Goal: Task Accomplishment & Management: Manage account settings

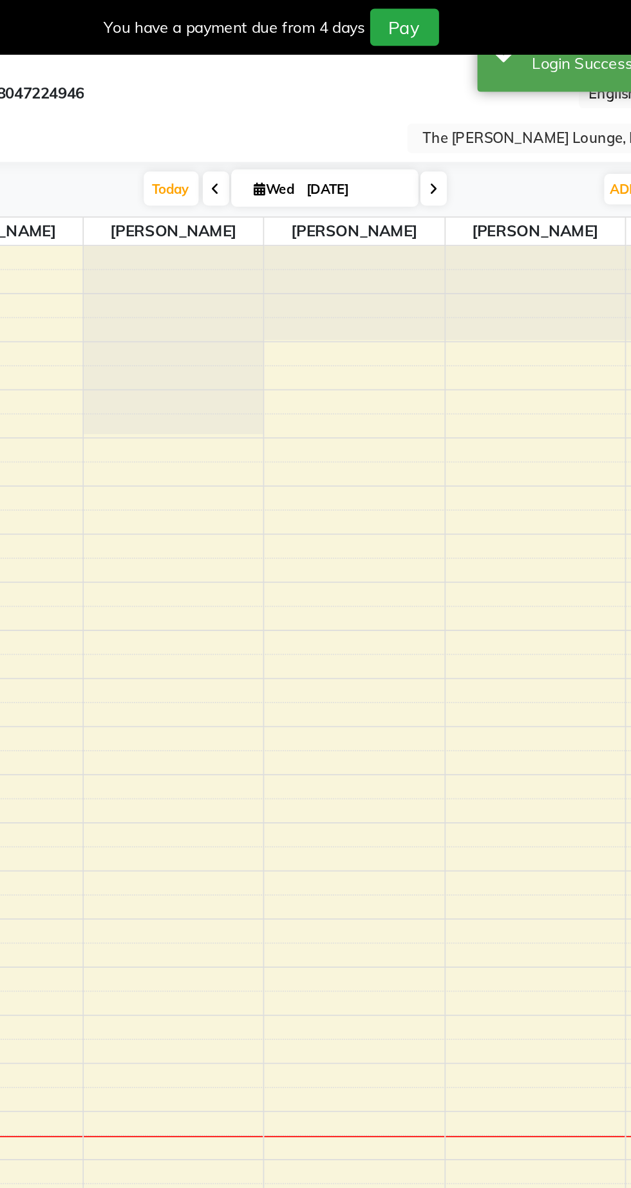
select select "en"
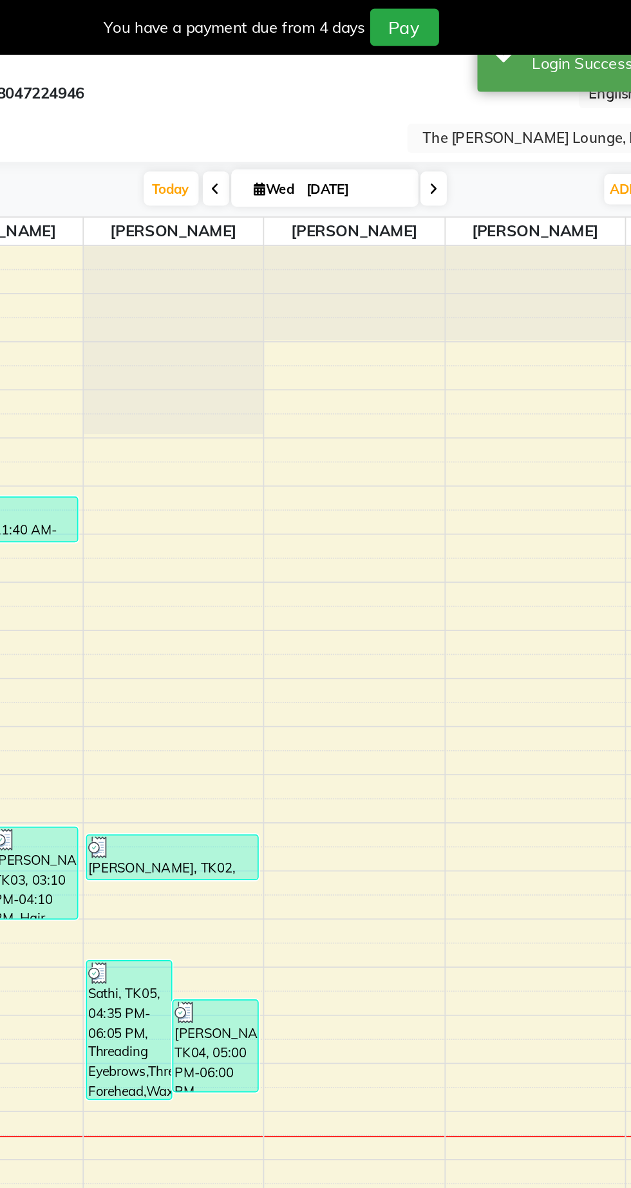
click at [482, 84] on input "text" at bounding box center [488, 82] width 187 height 13
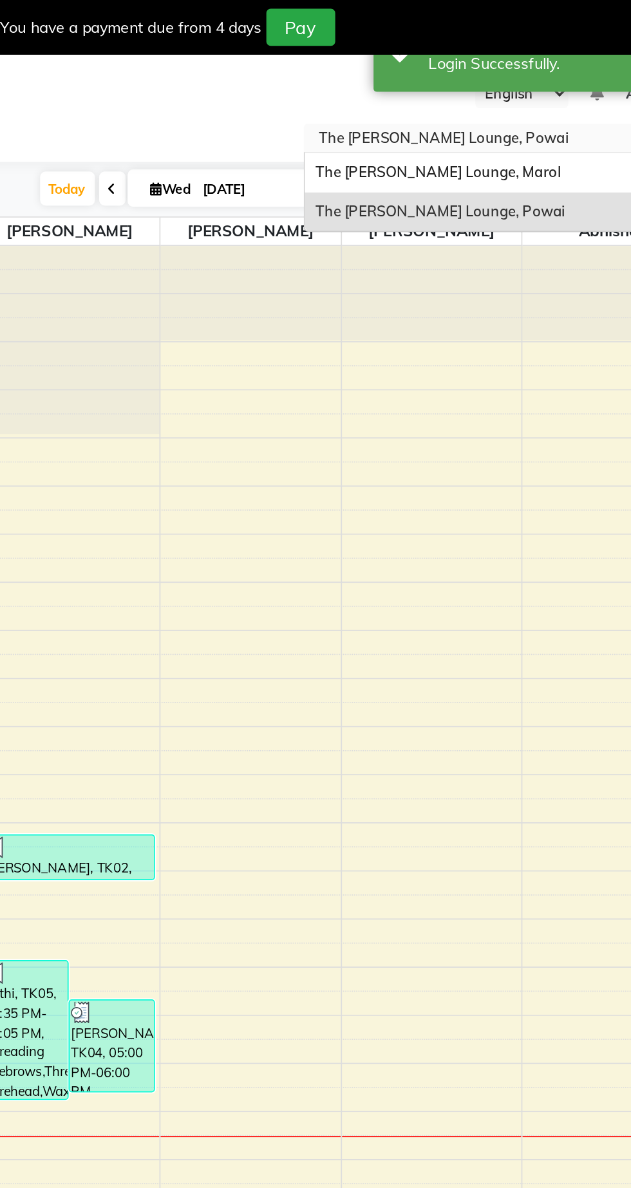
click at [529, 106] on div "The Barber’s Lounge, Marol" at bounding box center [502, 101] width 224 height 23
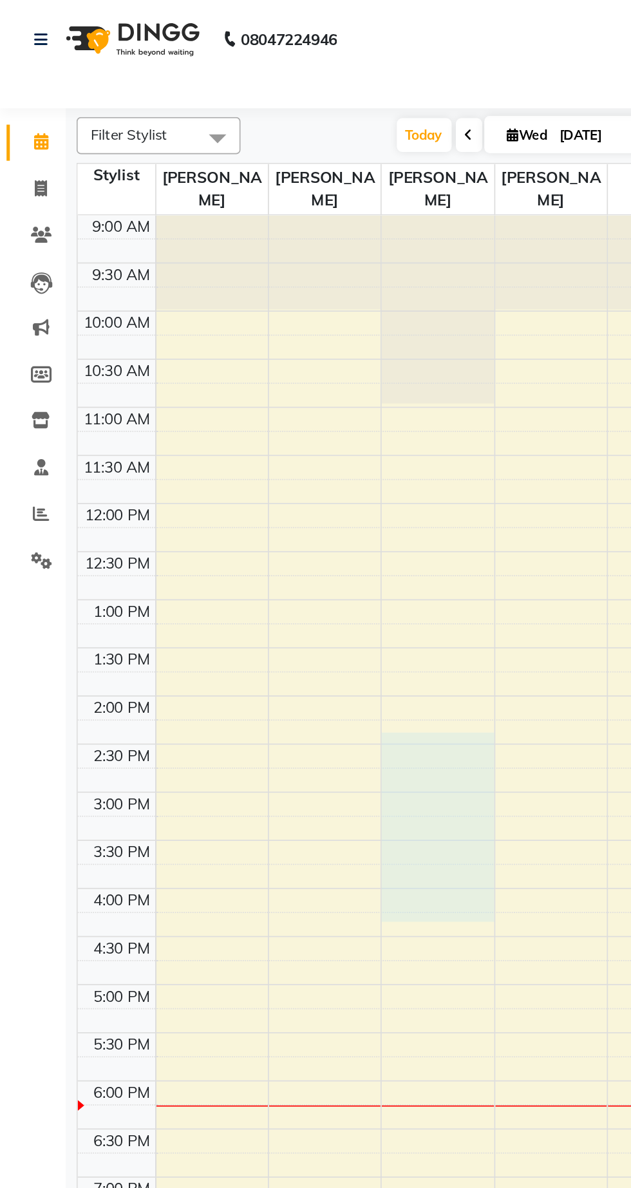
select select "60187"
select select "tentative"
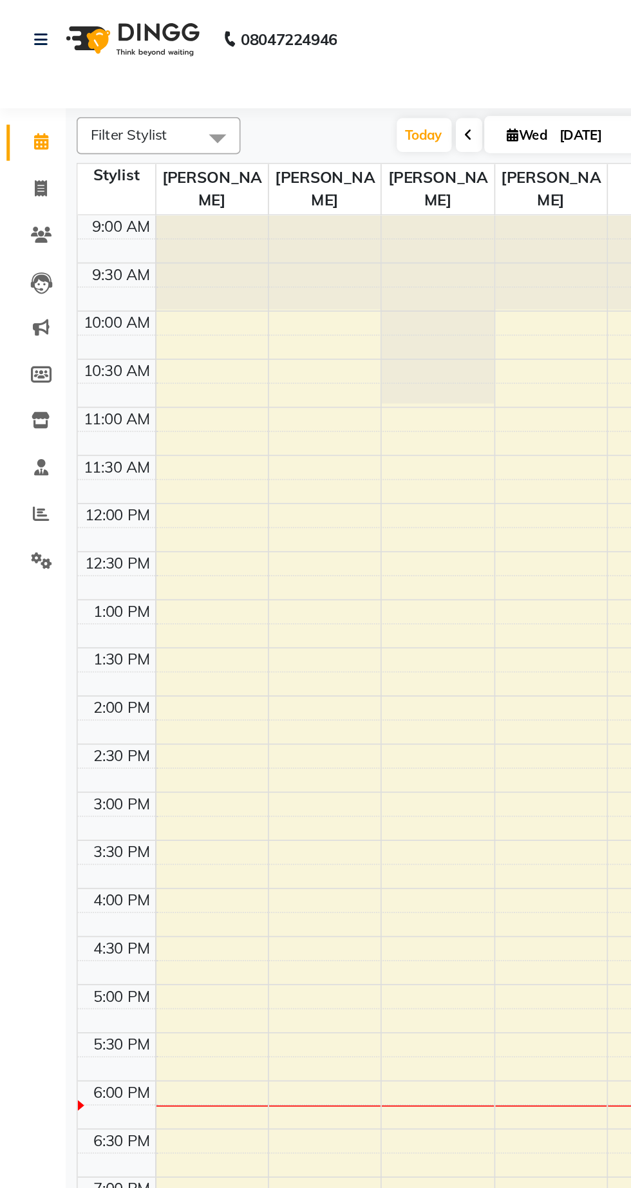
select select "870"
click at [32, 414] on div "Calendar Invoice Clients Leads Marketing Members Inventory Staff Reports Settin…" at bounding box center [87, 611] width 174 height 1115
click at [3, 409] on div "Calendar Invoice Clients Leads Marketing Members Inventory Staff Reports Settin…" at bounding box center [87, 611] width 174 height 1115
click at [24, 111] on icon at bounding box center [24, 111] width 7 height 10
select select "service"
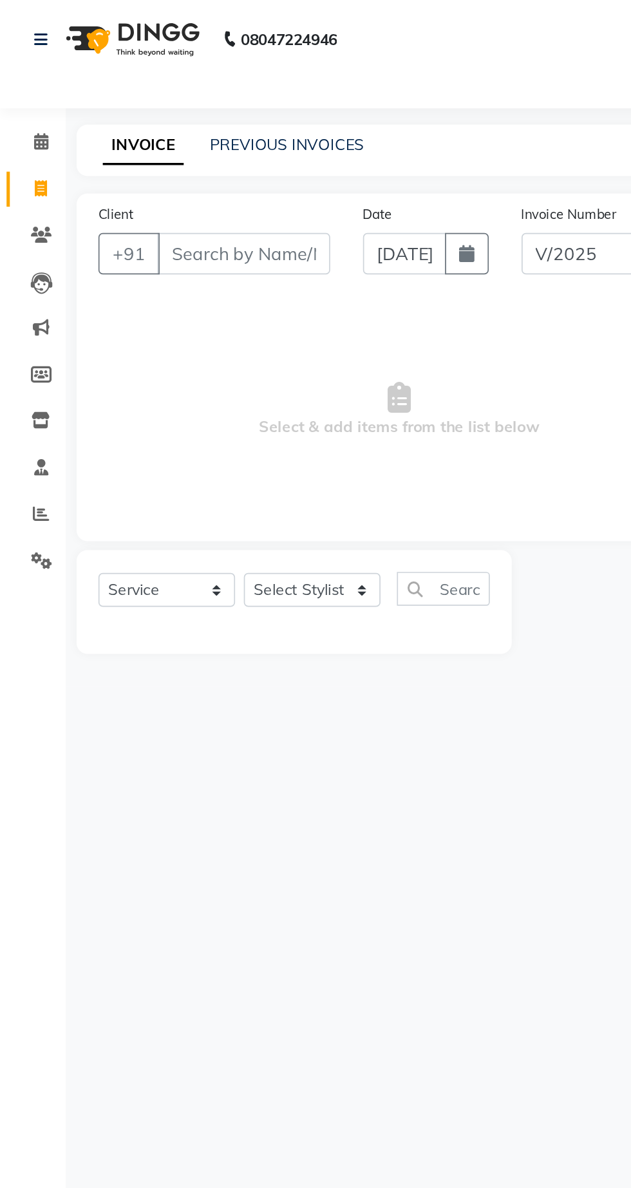
select select "7188"
type input "2428"
click at [187, 86] on link "PREVIOUS INVOICES" at bounding box center [169, 85] width 91 height 12
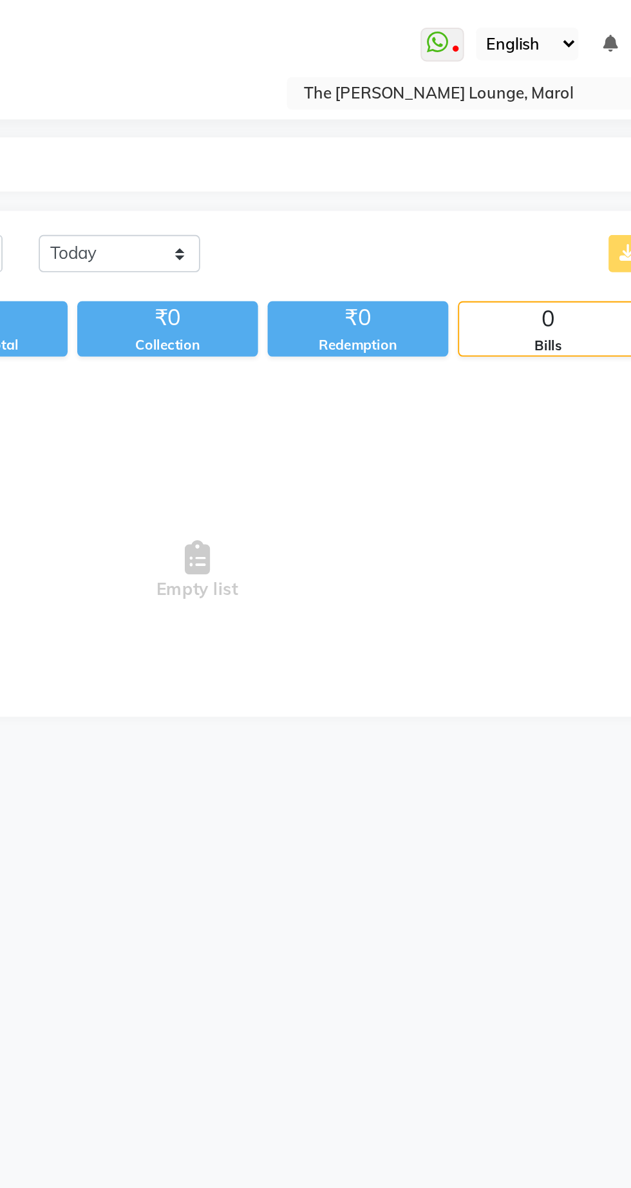
click at [526, 55] on input "text" at bounding box center [488, 50] width 187 height 13
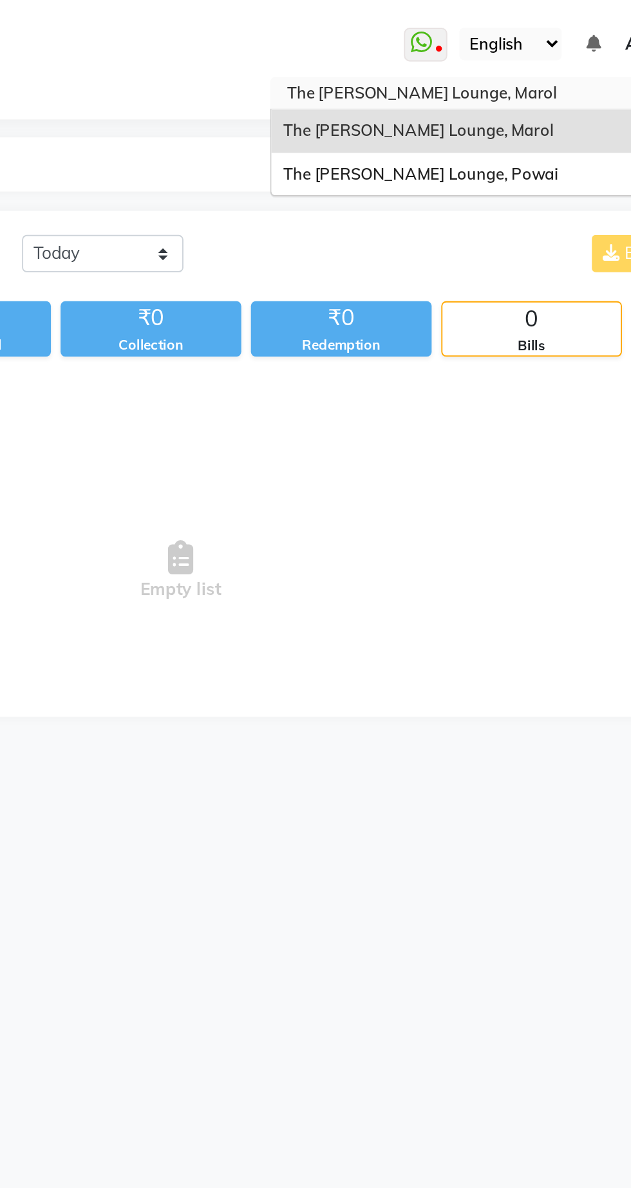
click at [518, 93] on div "The [PERSON_NAME] Lounge, Powai" at bounding box center [502, 93] width 224 height 23
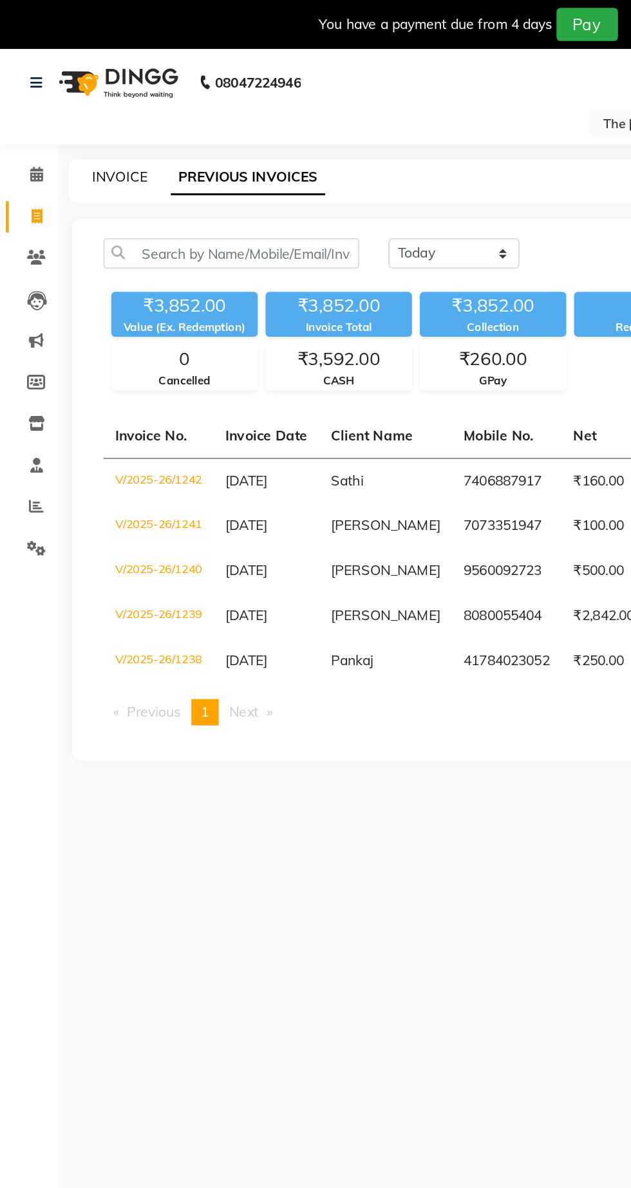
click at [70, 119] on link "INVOICE" at bounding box center [79, 117] width 37 height 12
select select "service"
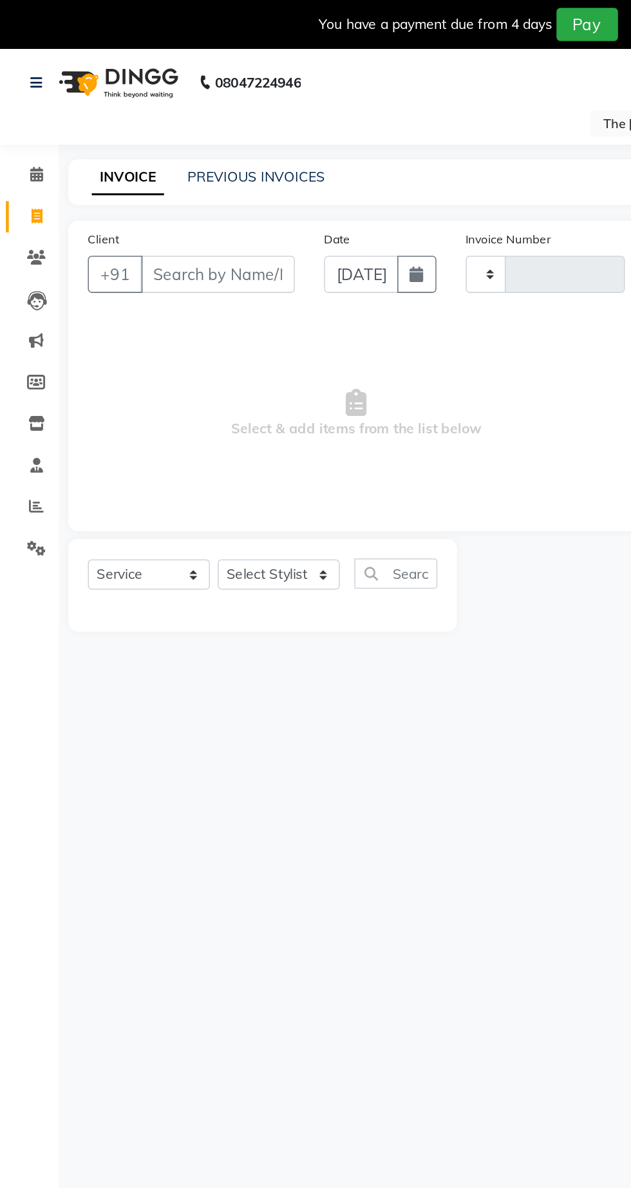
type input "1243"
select select "7307"
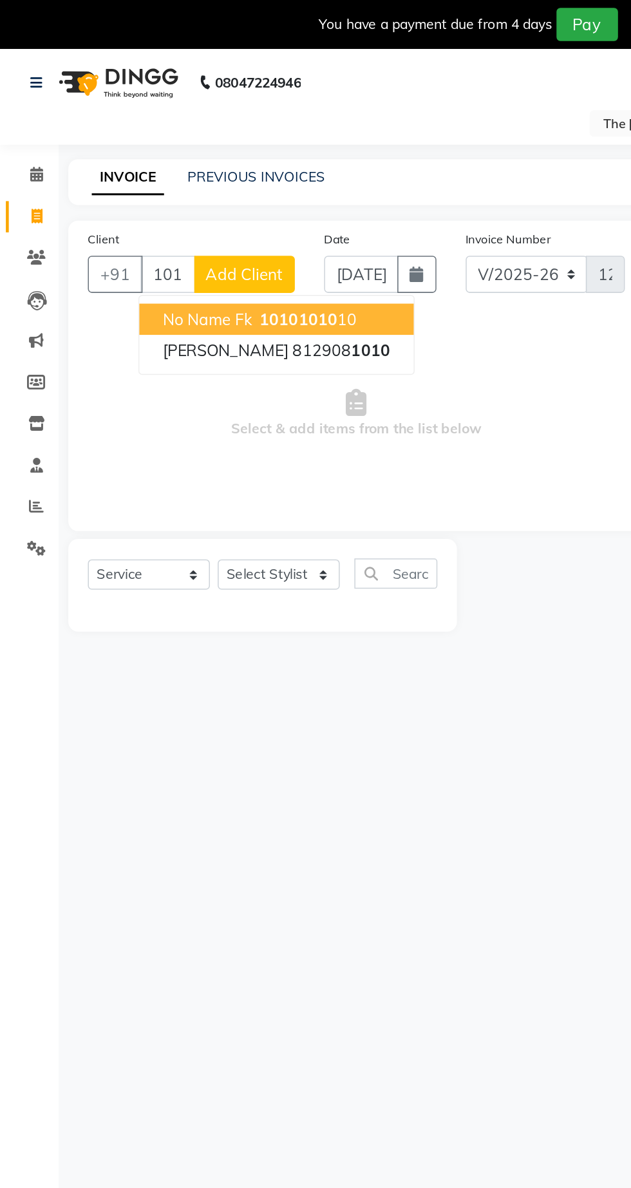
click at [198, 221] on button "RadhaKrishanan 812908 1010" at bounding box center [182, 231] width 181 height 21
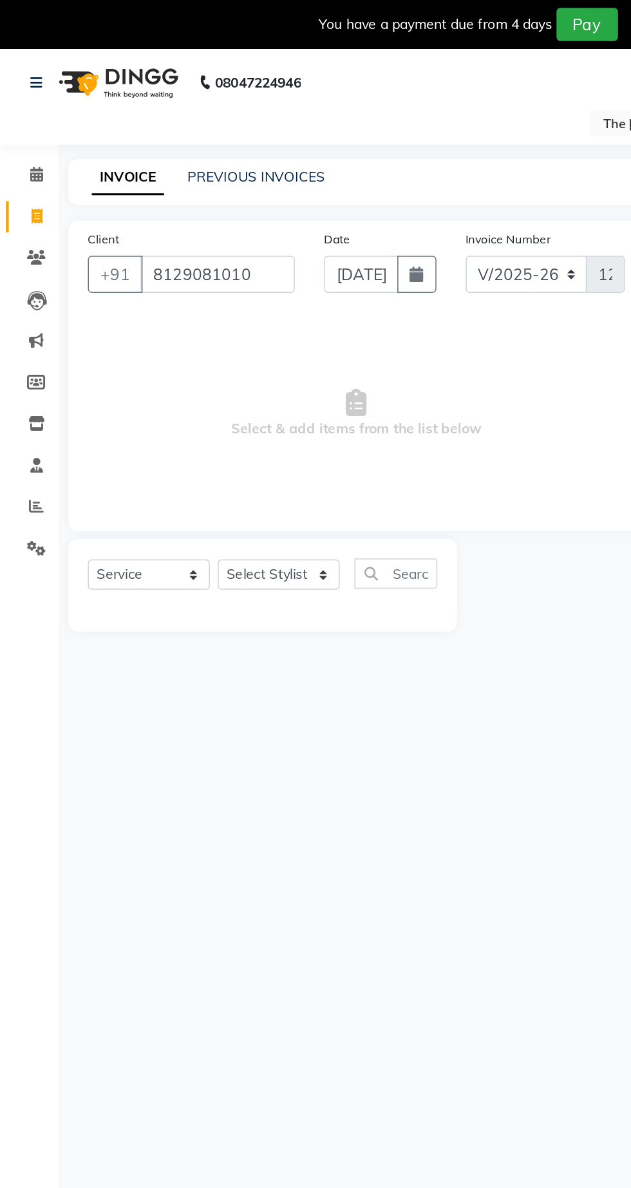
type input "8129081010"
click at [187, 382] on select "Select Stylist Abhishek Anjali Jaiswar Jafer Ahmed Ketan Shinde Sameer Shaikh T…" at bounding box center [184, 379] width 81 height 20
select select "62666"
click at [144, 369] on select "Select Stylist Abhishek Anjali Jaiswar Jafer Ahmed Ketan Shinde Sameer Shaikh T…" at bounding box center [184, 379] width 81 height 20
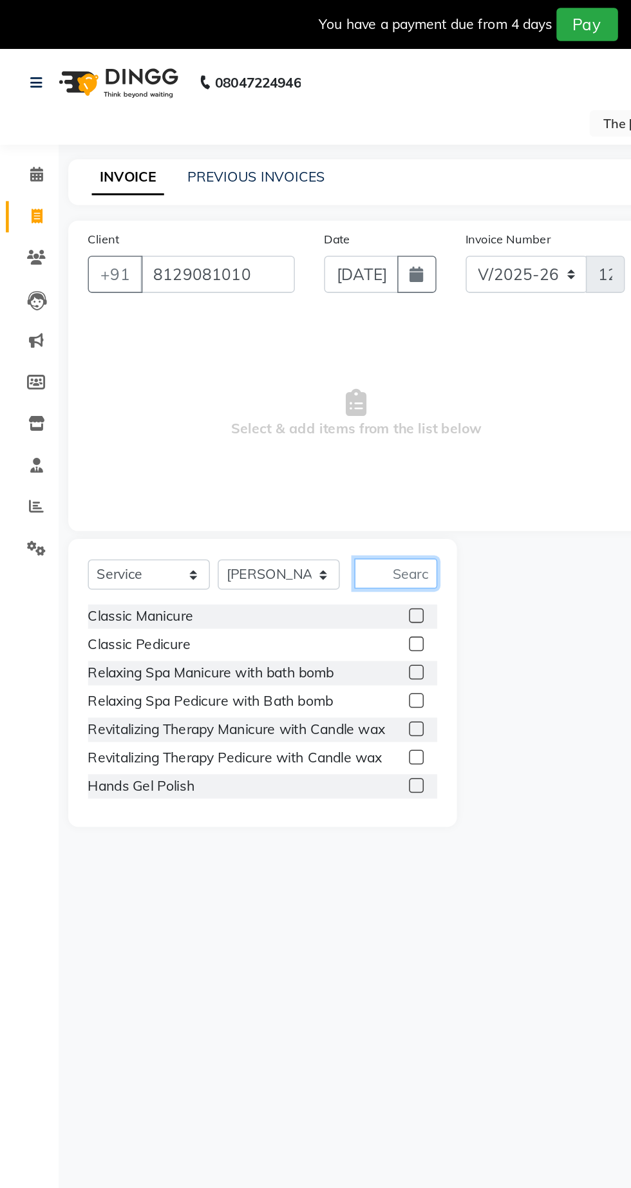
click at [269, 381] on input "text" at bounding box center [261, 378] width 55 height 20
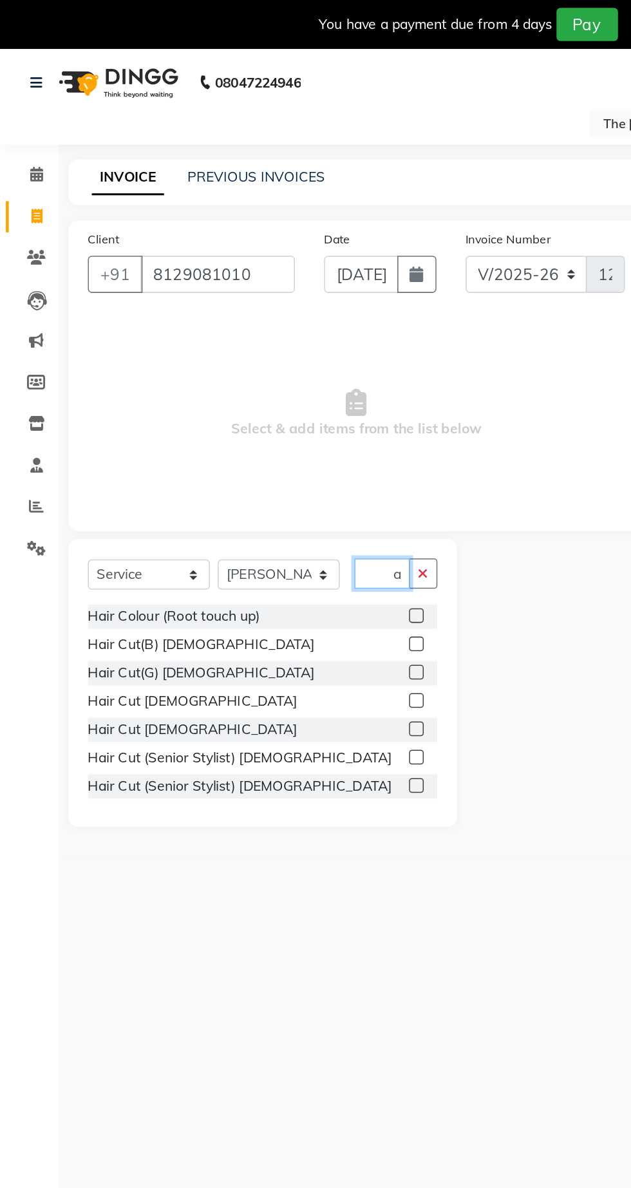
scroll to position [0, 10]
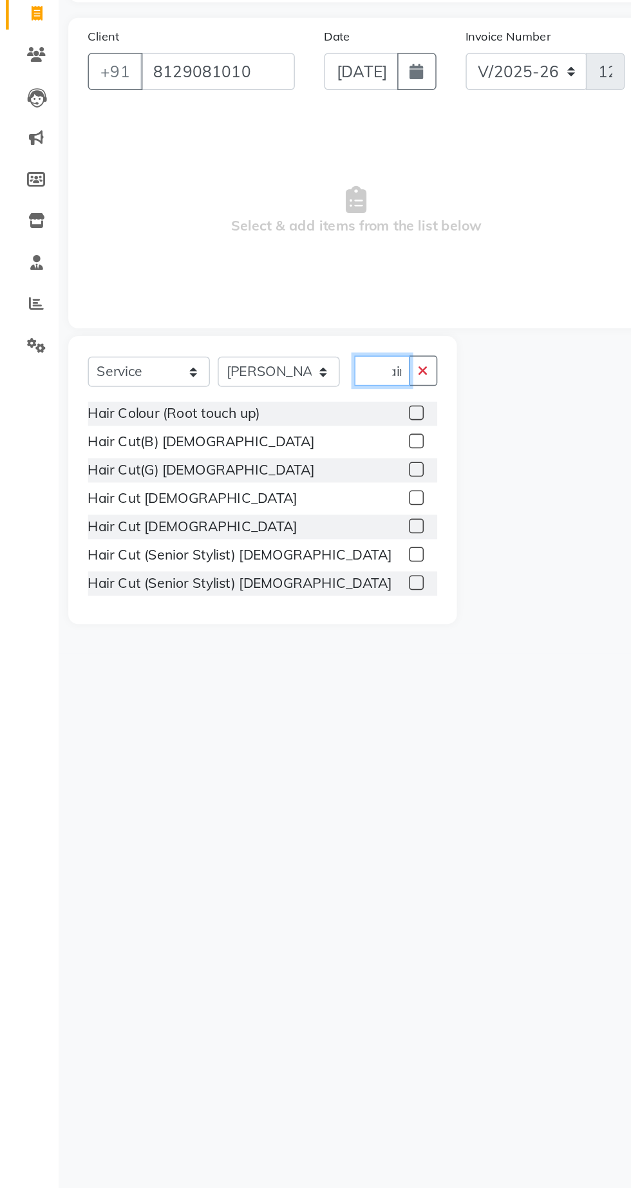
type input "Hair"
click at [273, 481] on label at bounding box center [275, 481] width 10 height 10
click at [273, 481] on input "checkbox" at bounding box center [274, 481] width 8 height 8
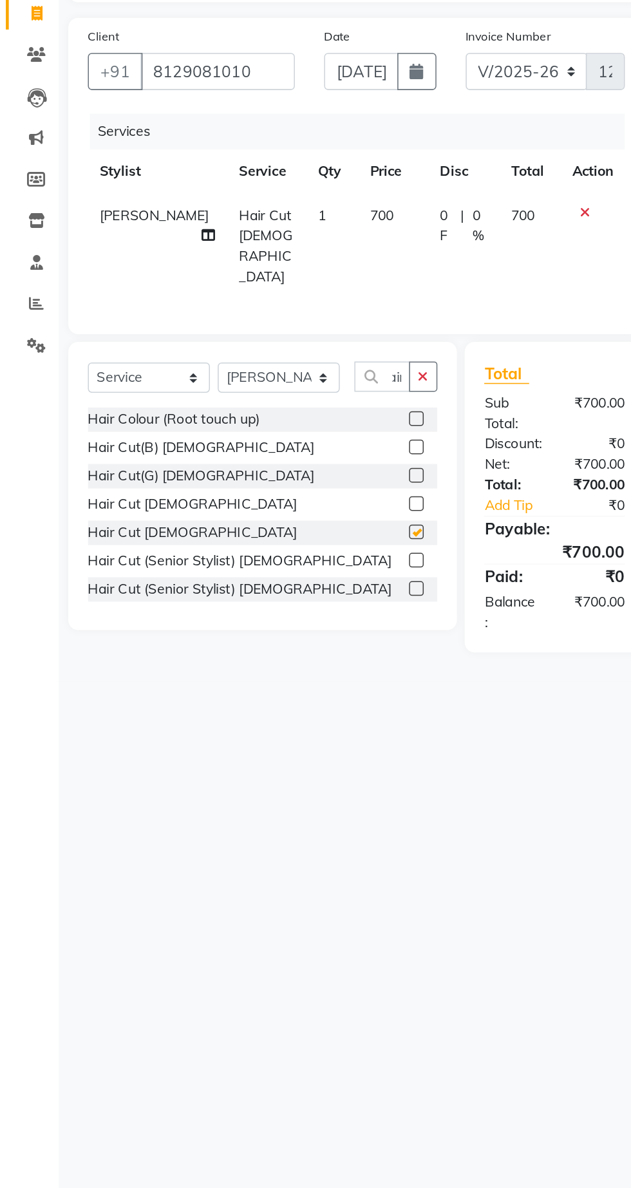
scroll to position [0, 0]
checkbox input "false"
click at [273, 462] on label at bounding box center [275, 466] width 10 height 10
click at [273, 462] on input "checkbox" at bounding box center [274, 466] width 8 height 8
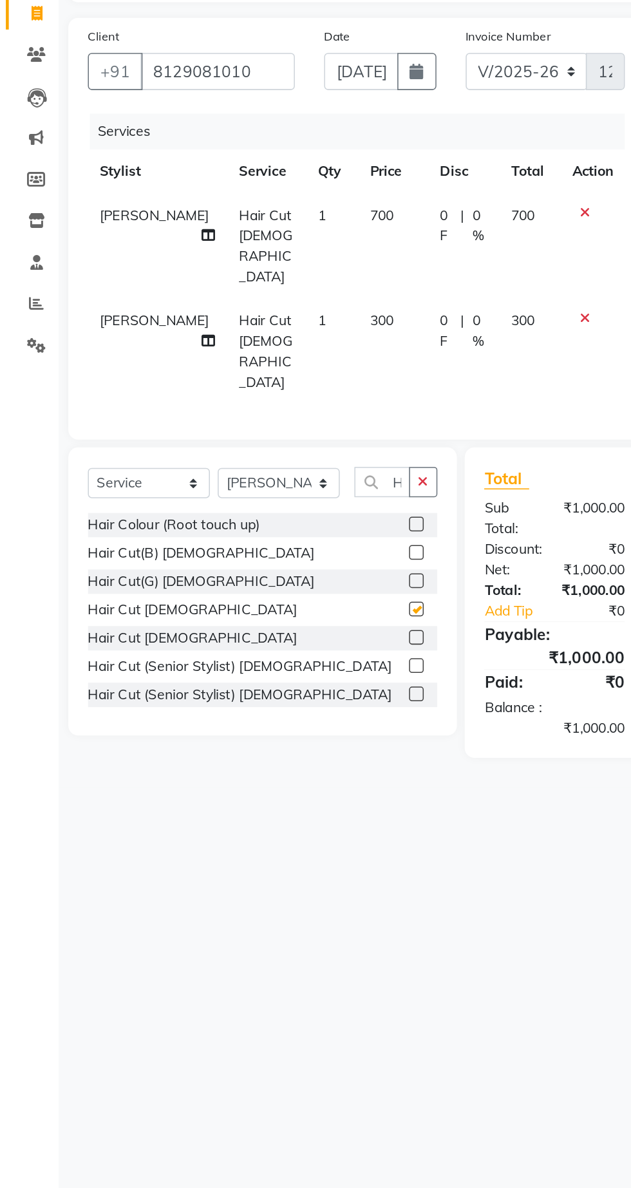
checkbox input "false"
click at [366, 283] on td "700" at bounding box center [350, 296] width 40 height 70
select select "62666"
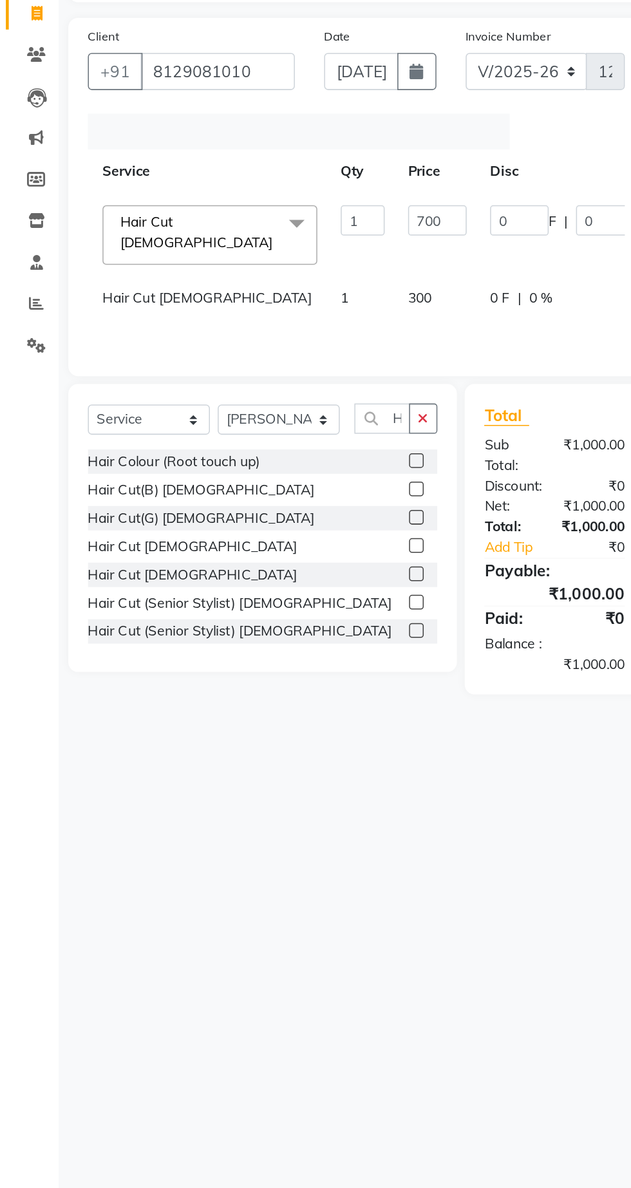
scroll to position [0, 96]
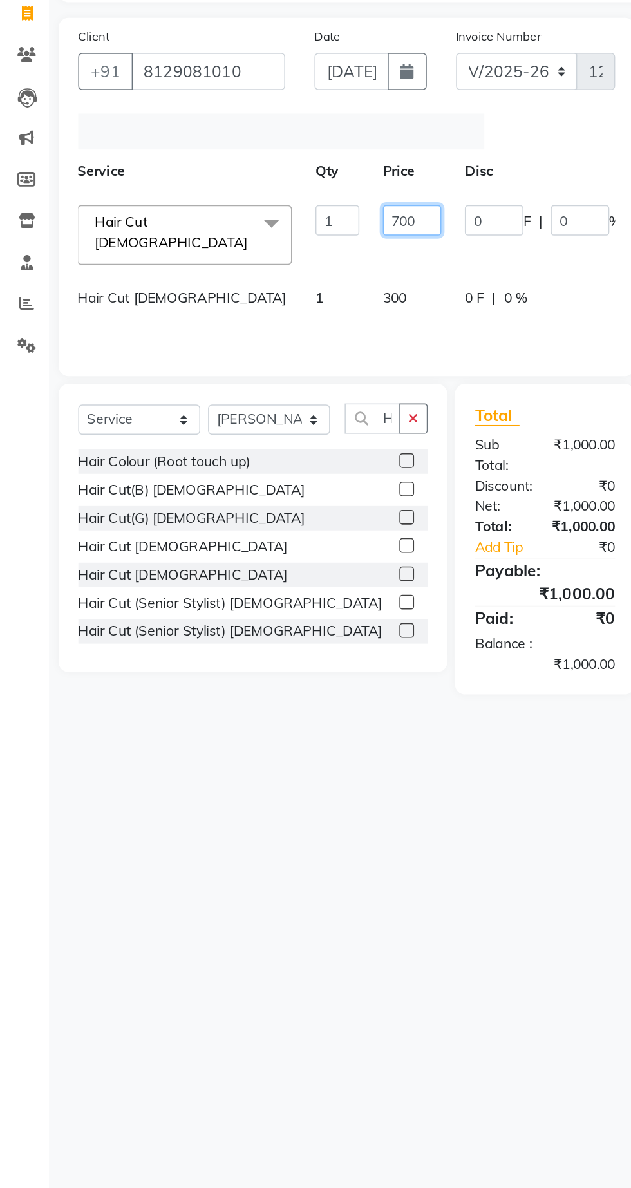
click at [259, 278] on input "700" at bounding box center [278, 279] width 39 height 20
click at [251, 332] on td "300" at bounding box center [278, 337] width 54 height 43
select select "62666"
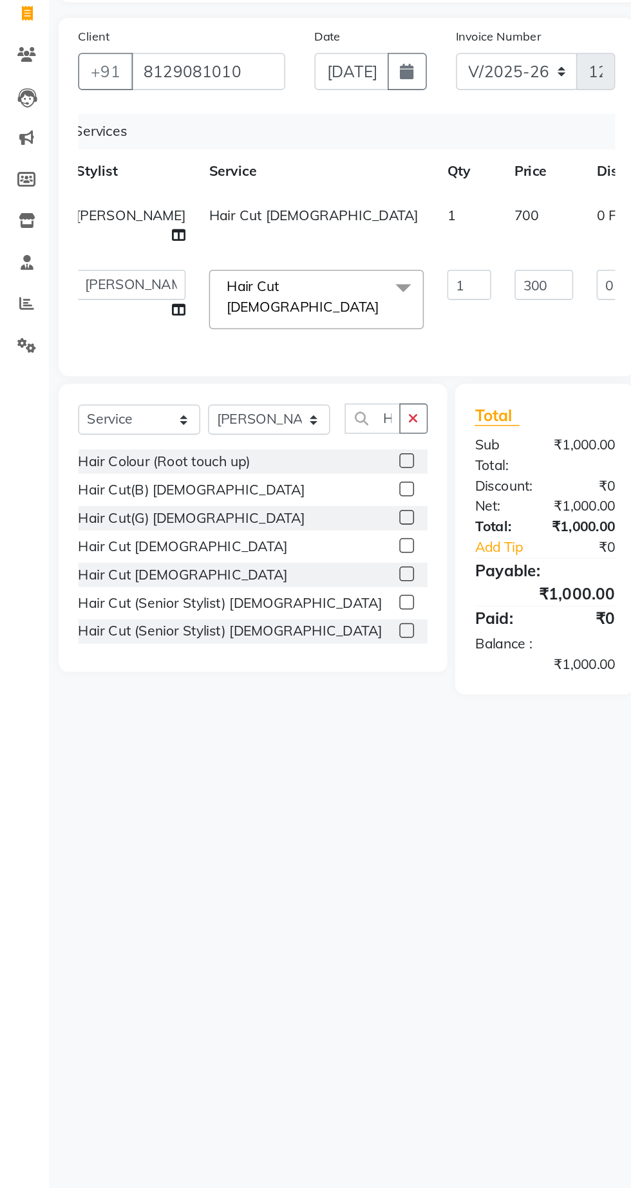
click at [260, 336] on span at bounding box center [273, 324] width 26 height 24
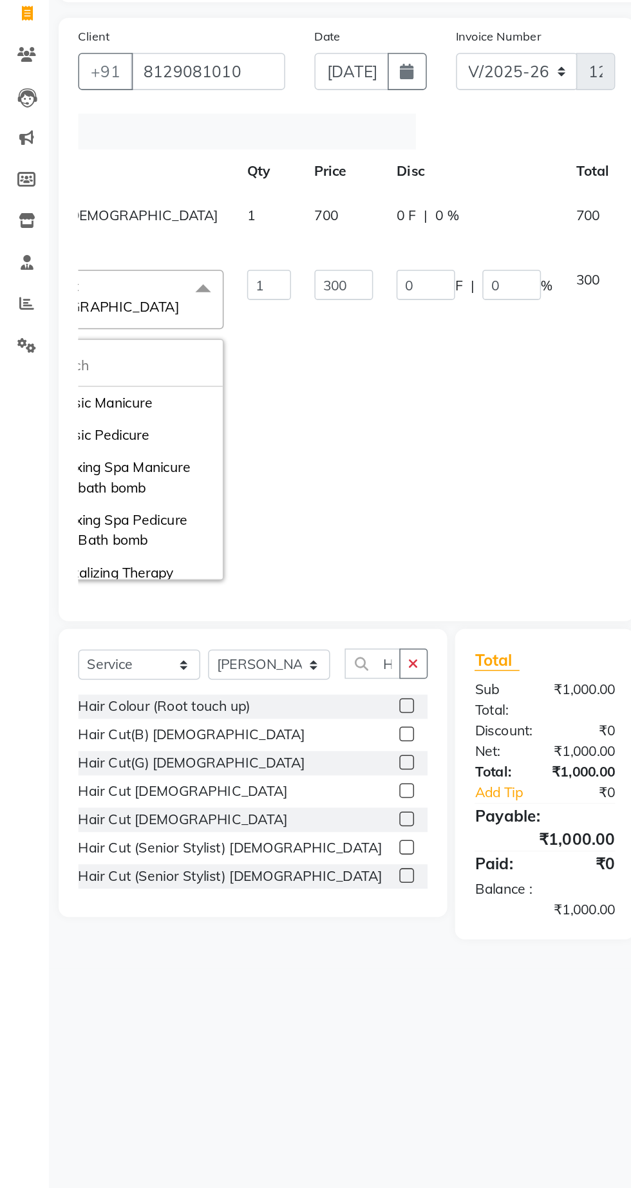
scroll to position [0, 147]
click at [423, 273] on icon at bounding box center [426, 273] width 7 height 9
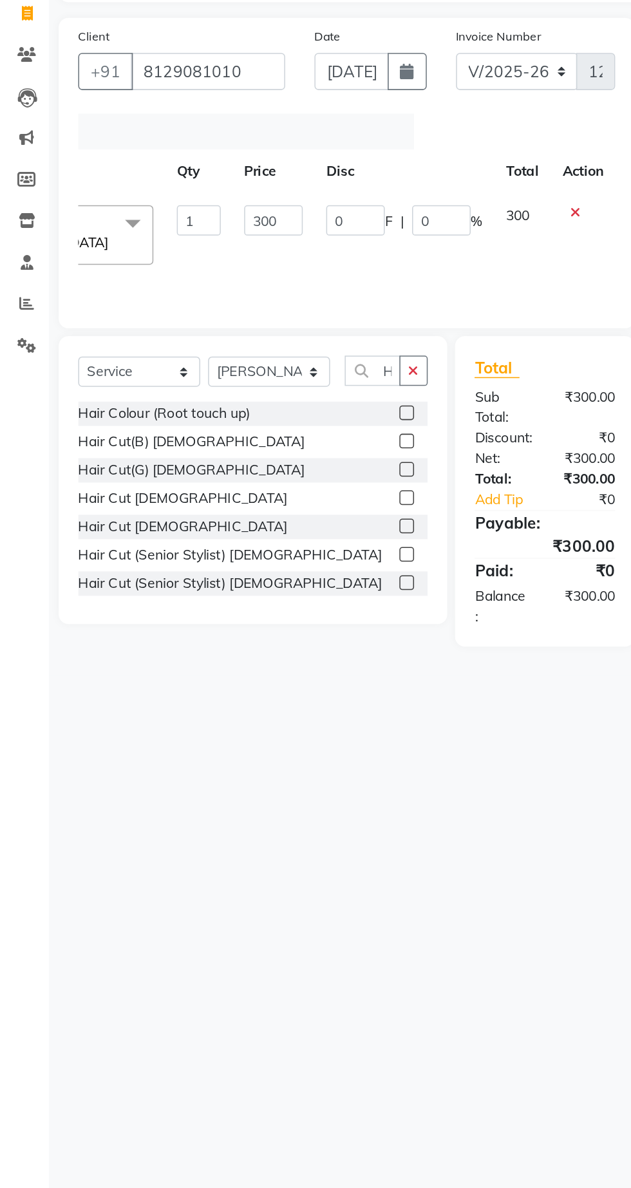
scroll to position [0, 142]
click at [193, 283] on input "300" at bounding box center [187, 279] width 39 height 20
type input "3"
type input "250"
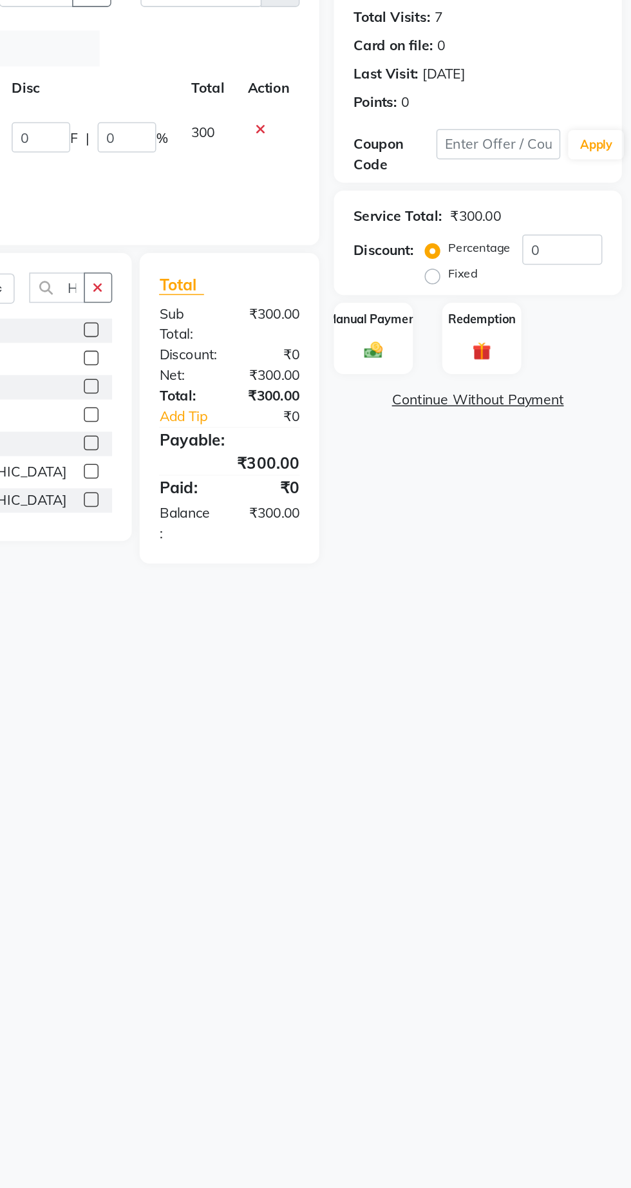
click at [472, 410] on div "Manual Payment" at bounding box center [461, 412] width 52 height 48
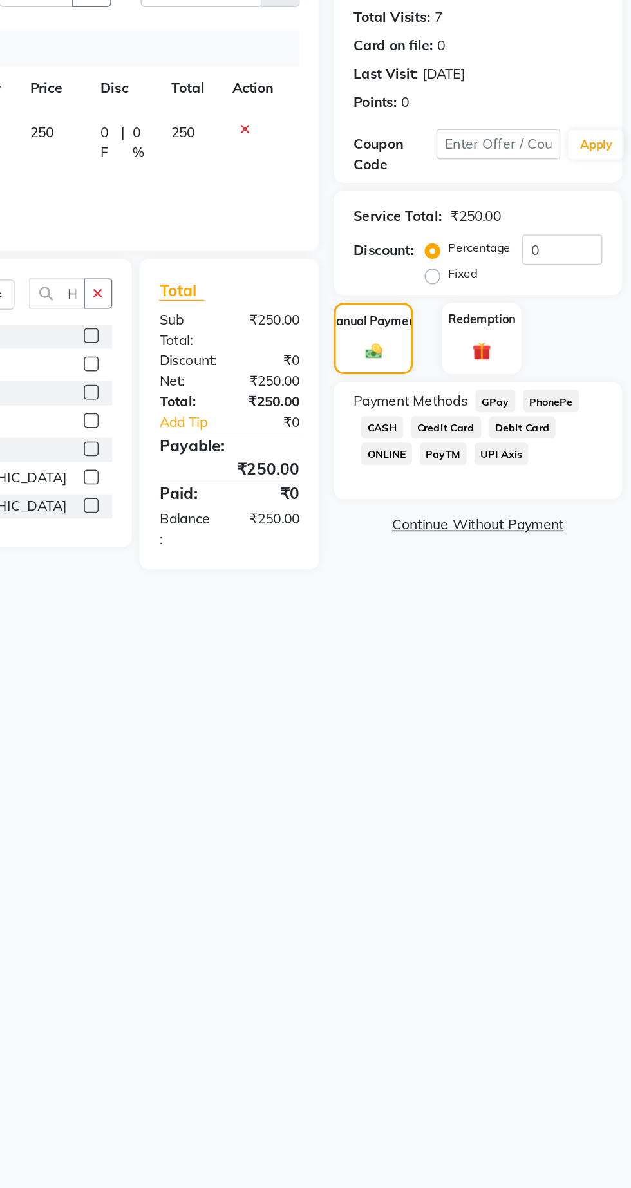
scroll to position [0, 9]
click at [461, 472] on span "CASH" at bounding box center [467, 470] width 28 height 15
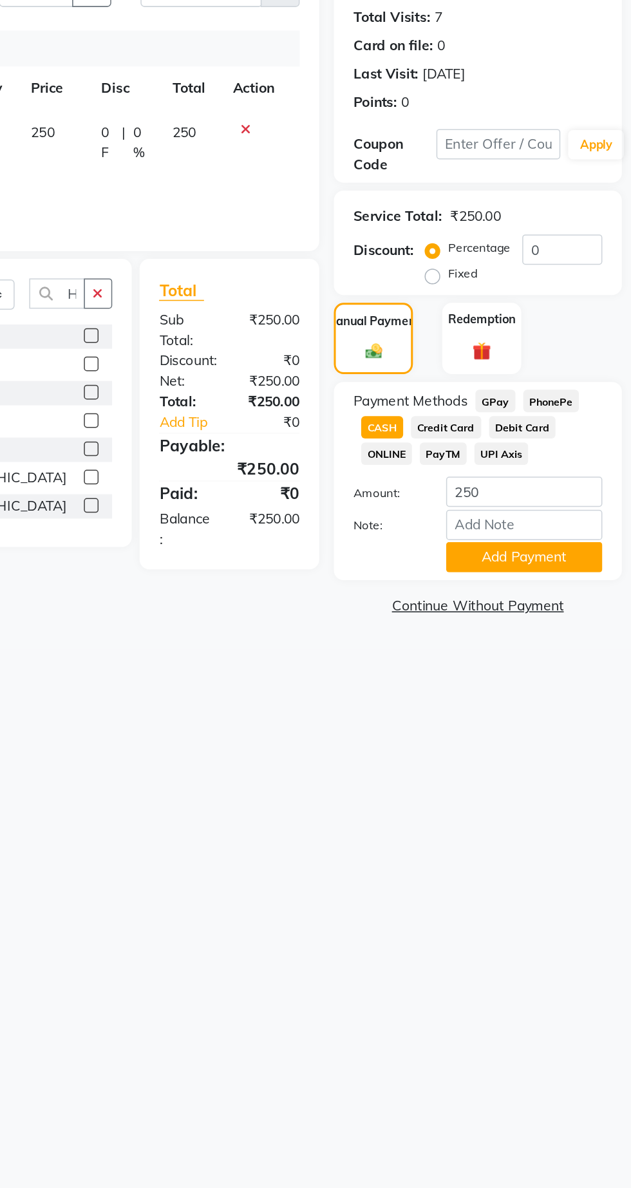
scroll to position [32, 0]
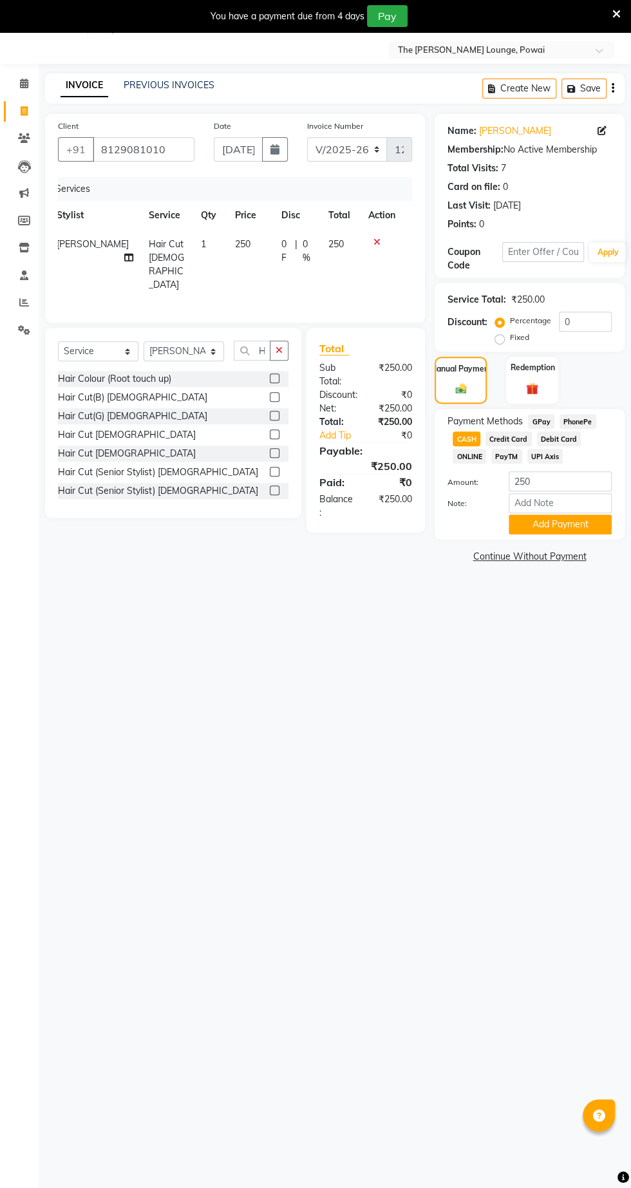
click at [569, 527] on button "Add Payment" at bounding box center [560, 525] width 103 height 20
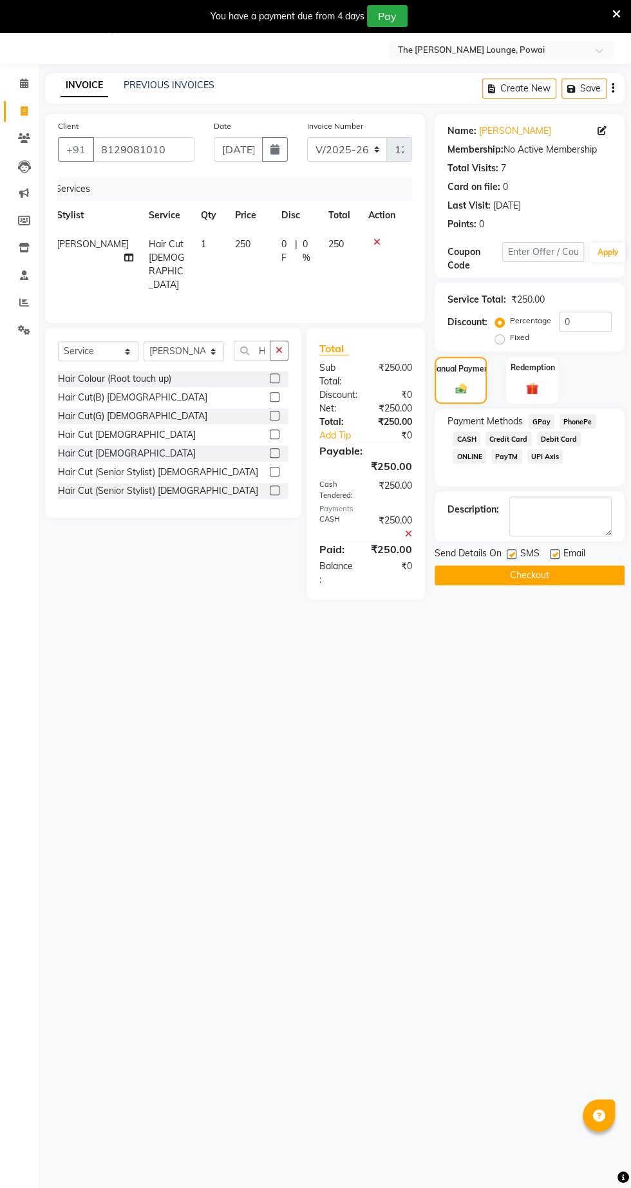
click at [542, 580] on button "Checkout" at bounding box center [530, 575] width 190 height 20
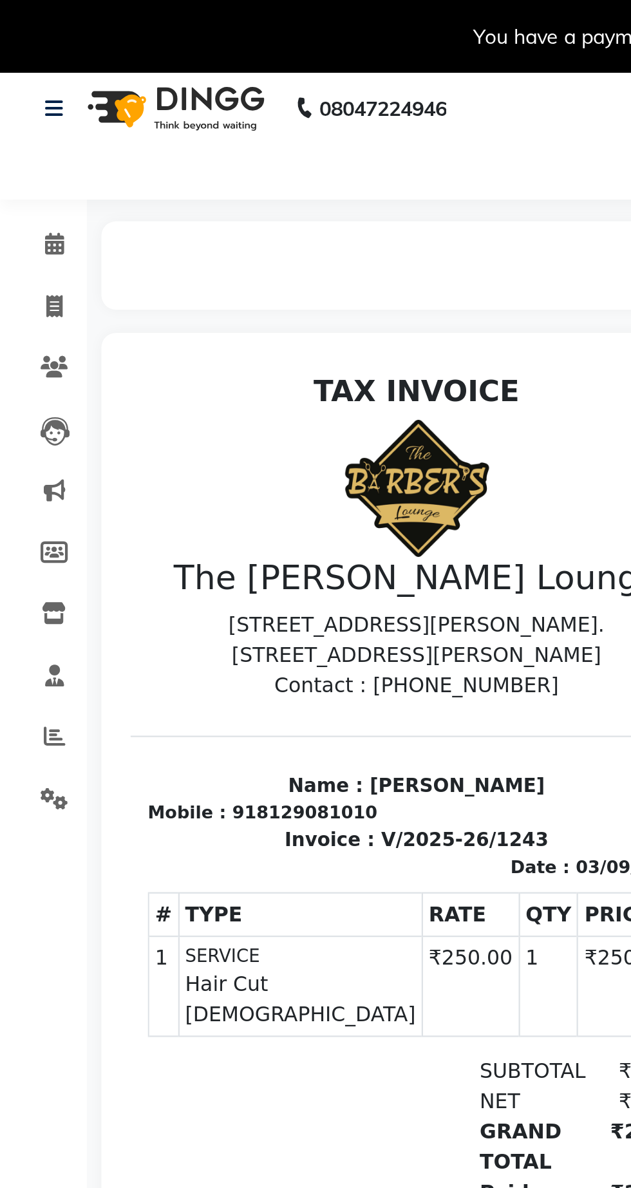
scroll to position [6, 0]
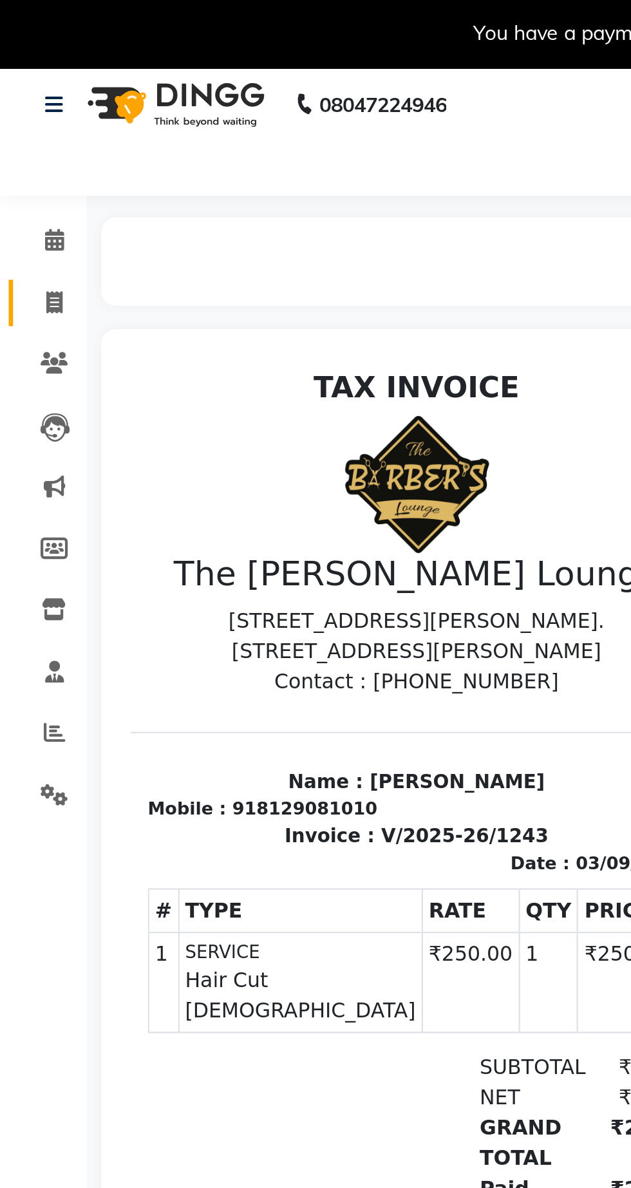
click at [27, 144] on link "Invoice" at bounding box center [19, 136] width 31 height 21
select select "7307"
select select "service"
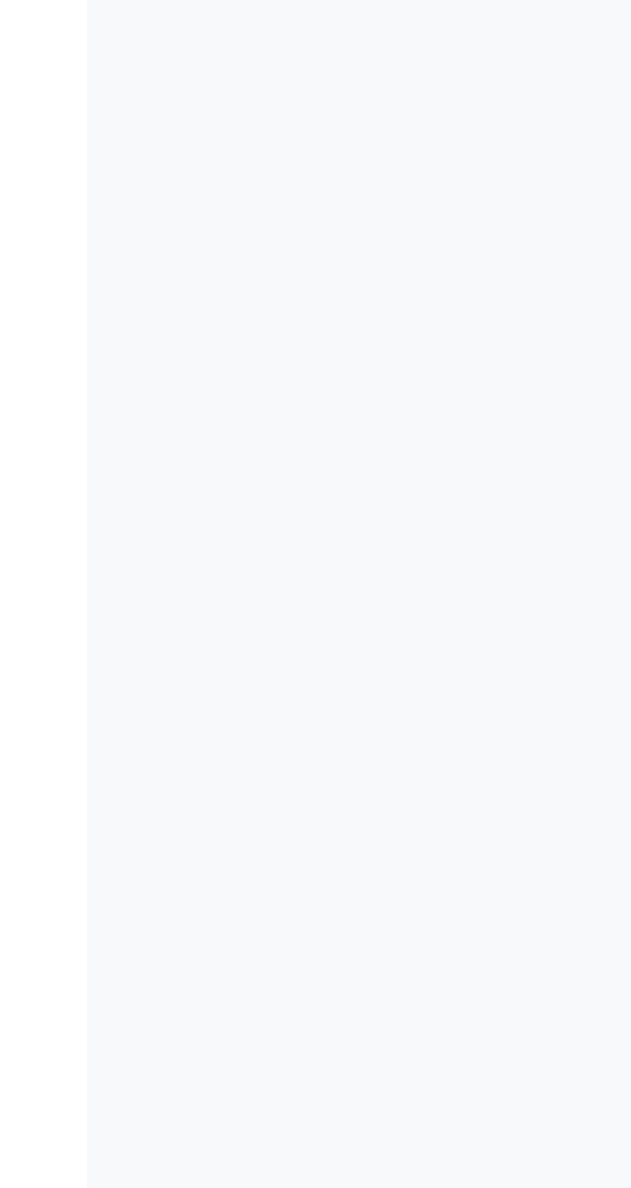
scroll to position [6, 0]
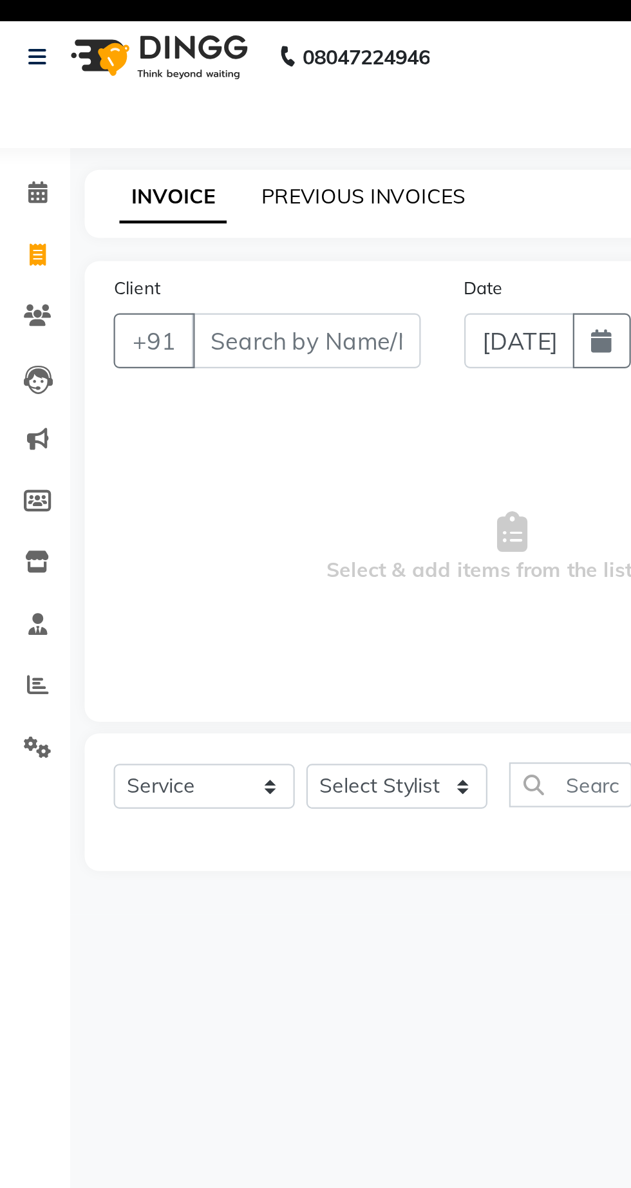
click at [167, 107] on link "PREVIOUS INVOICES" at bounding box center [169, 110] width 91 height 12
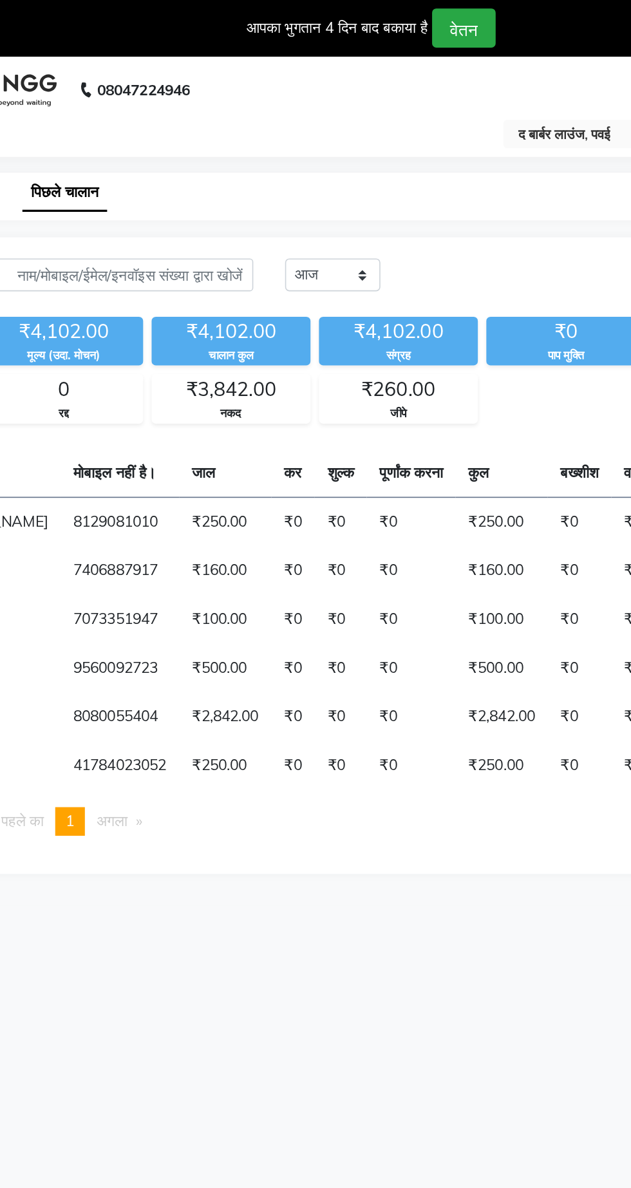
click at [341, 327] on td "₹0" at bounding box center [333, 317] width 54 height 30
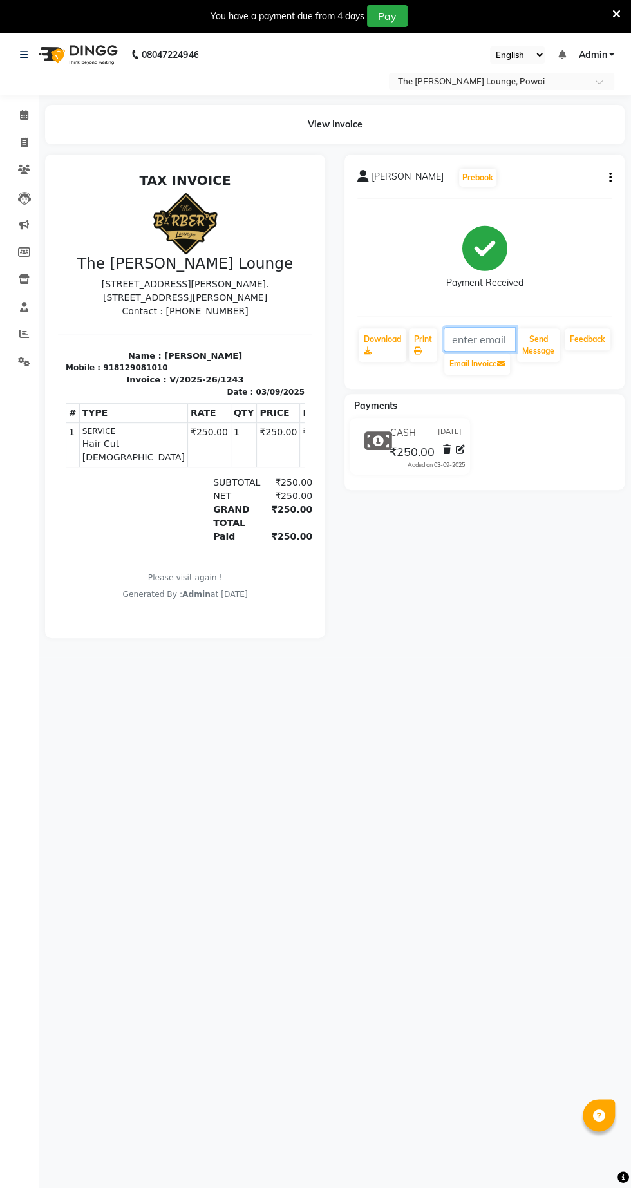
click at [491, 342] on input "text" at bounding box center [480, 339] width 72 height 24
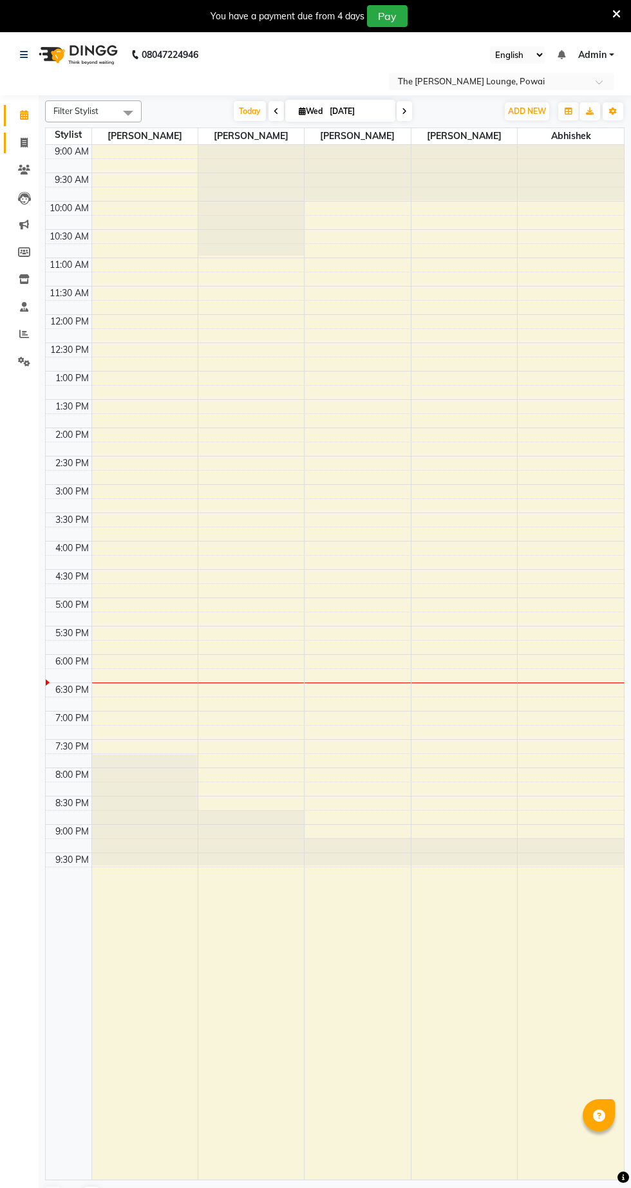
click at [26, 149] on span at bounding box center [24, 143] width 23 height 15
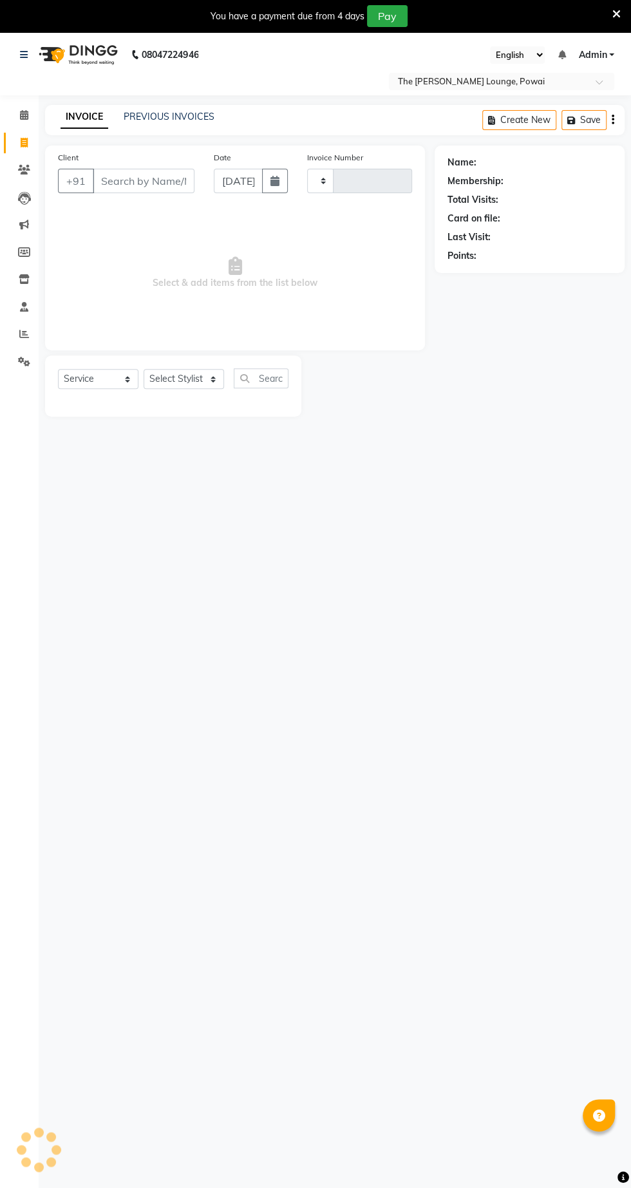
click at [6, 147] on link "Invoice" at bounding box center [19, 143] width 31 height 21
click at [184, 119] on link "PREVIOUS INVOICES" at bounding box center [169, 117] width 91 height 12
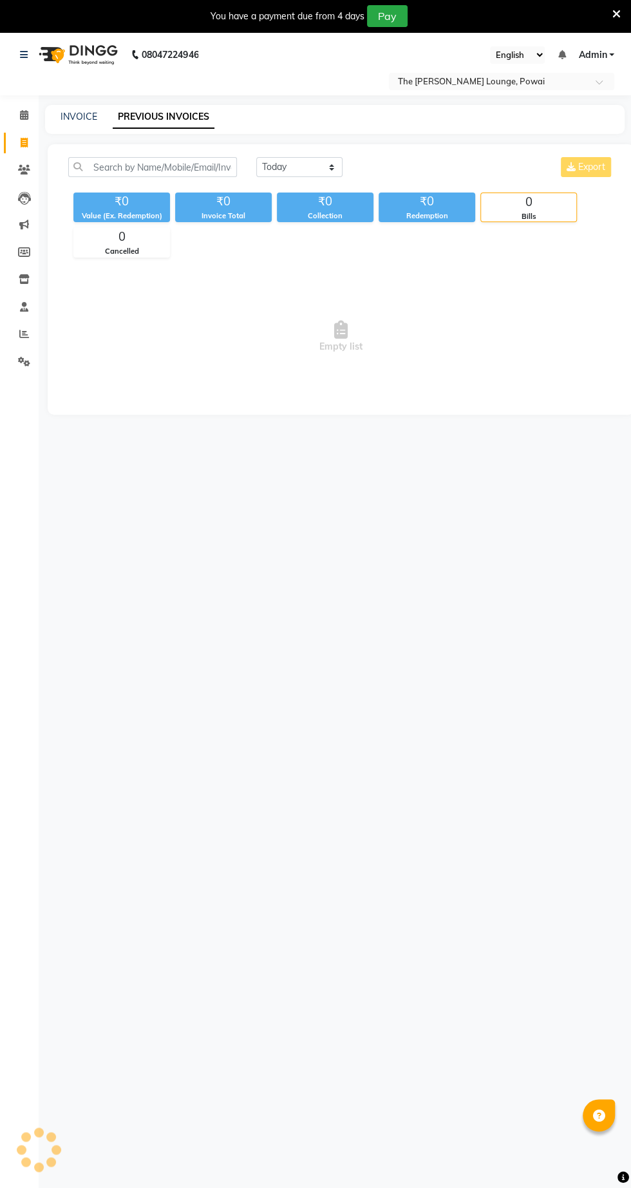
click at [178, 128] on link "PREVIOUS INVOICES" at bounding box center [164, 117] width 102 height 23
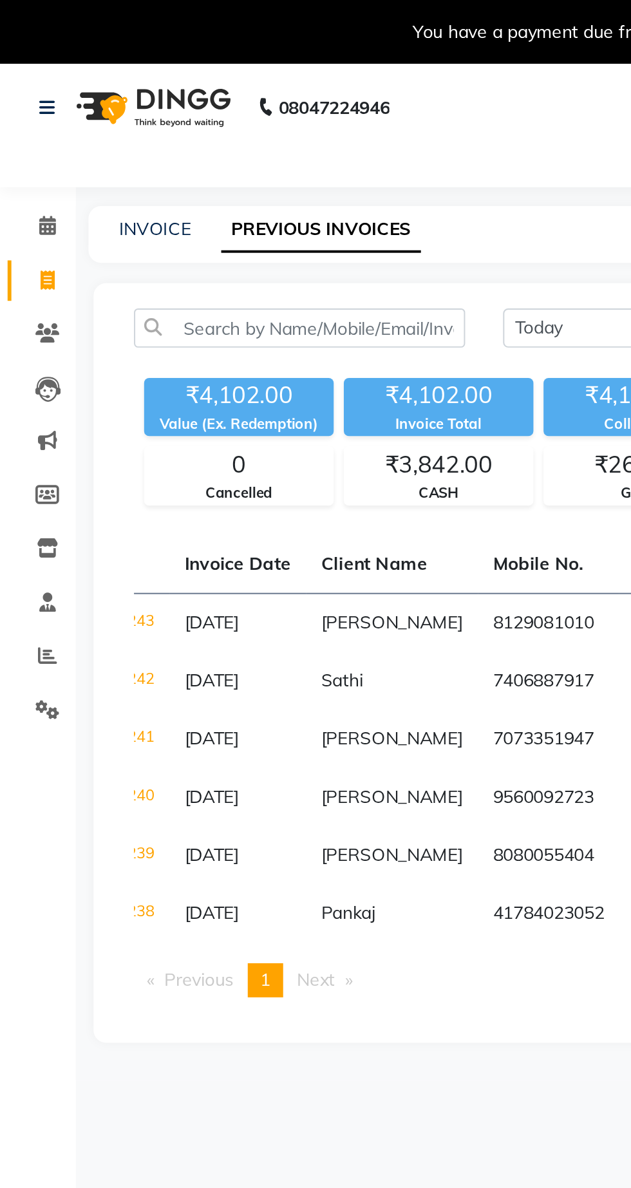
scroll to position [0, 58]
